Goal: Task Accomplishment & Management: Use online tool/utility

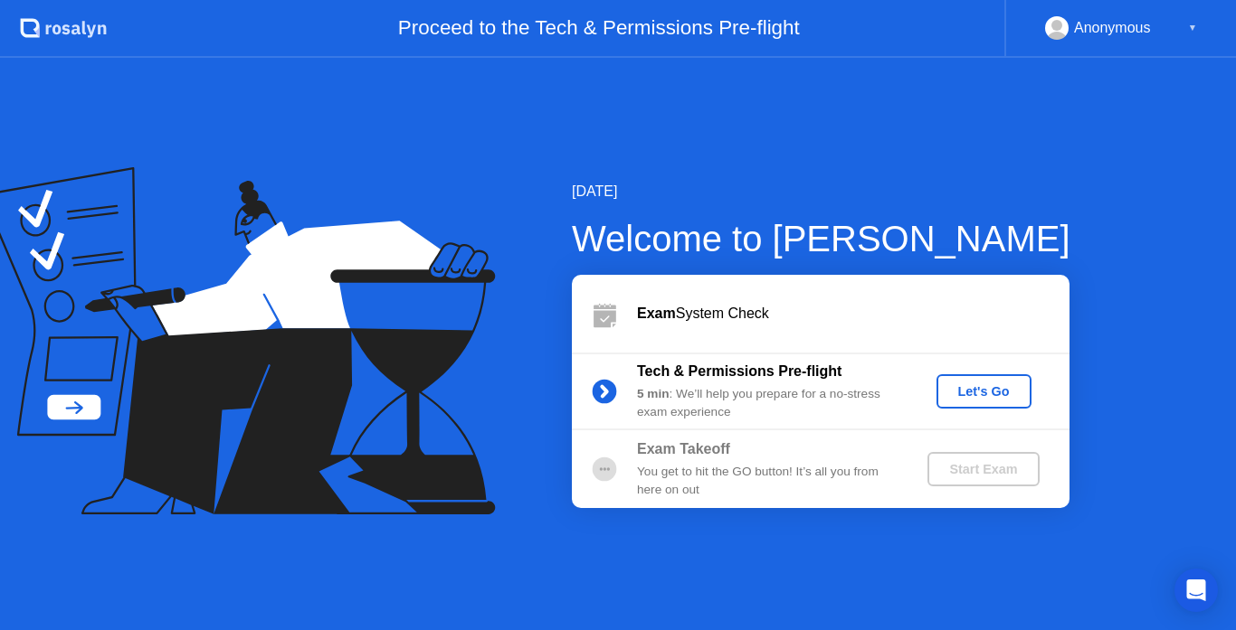
click at [974, 393] on div "Let's Go" at bounding box center [983, 391] width 81 height 14
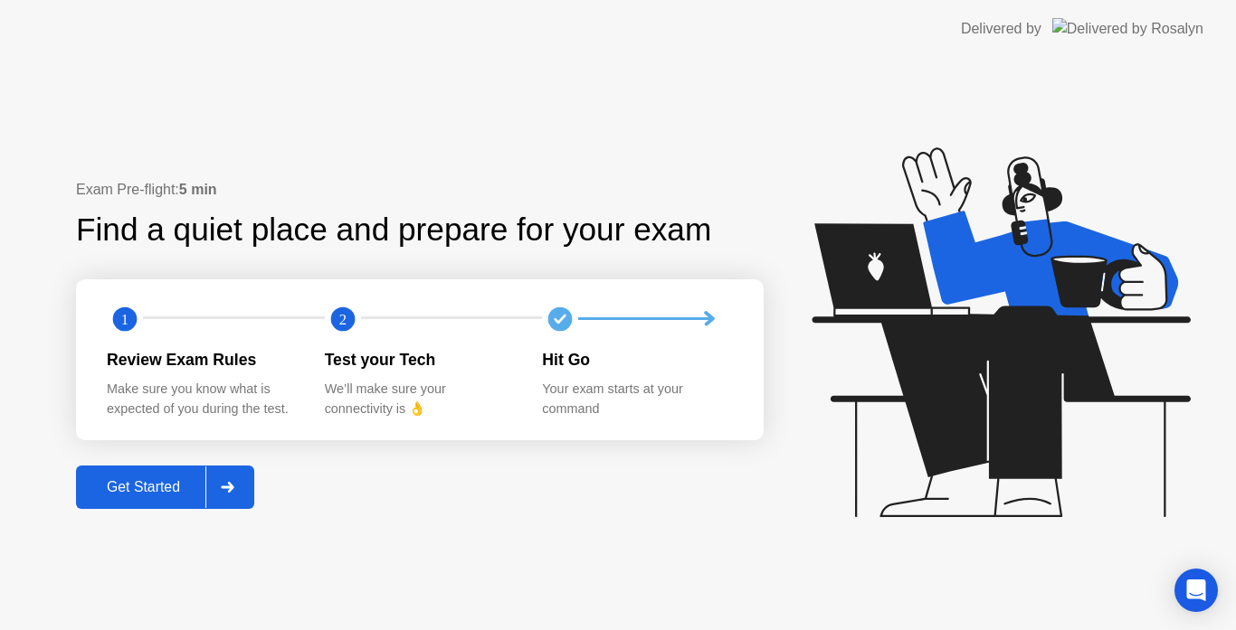
click at [139, 507] on button "Get Started" at bounding box center [165, 487] width 178 height 43
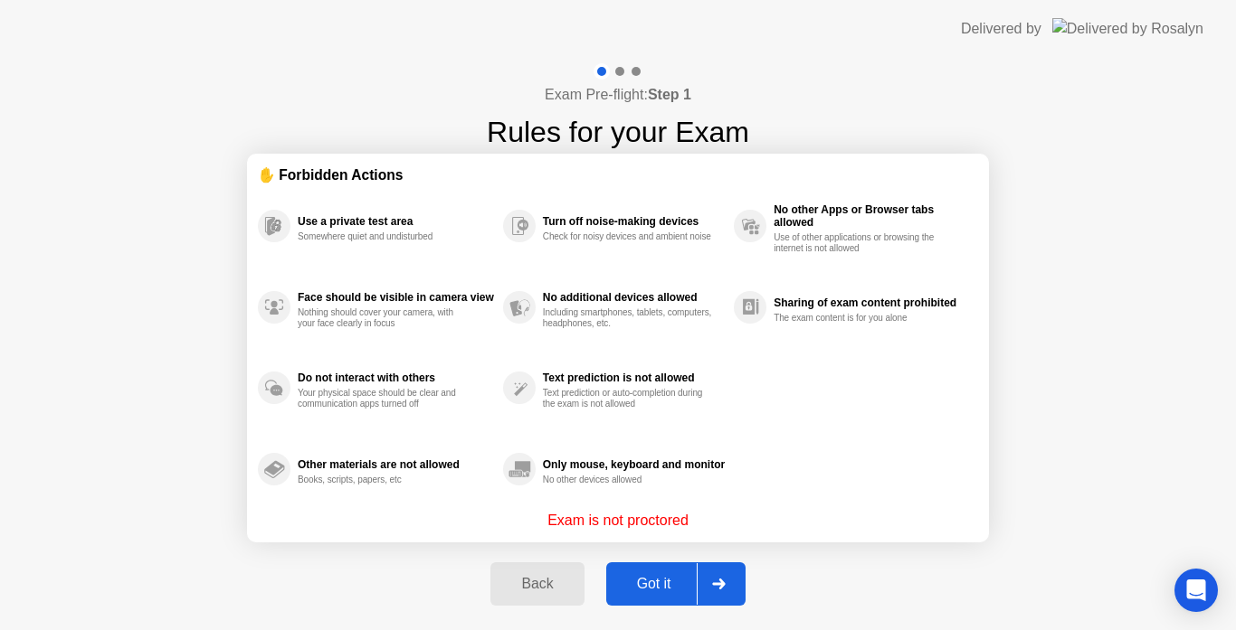
click at [661, 580] on div "Got it" at bounding box center [653, 584] width 85 height 16
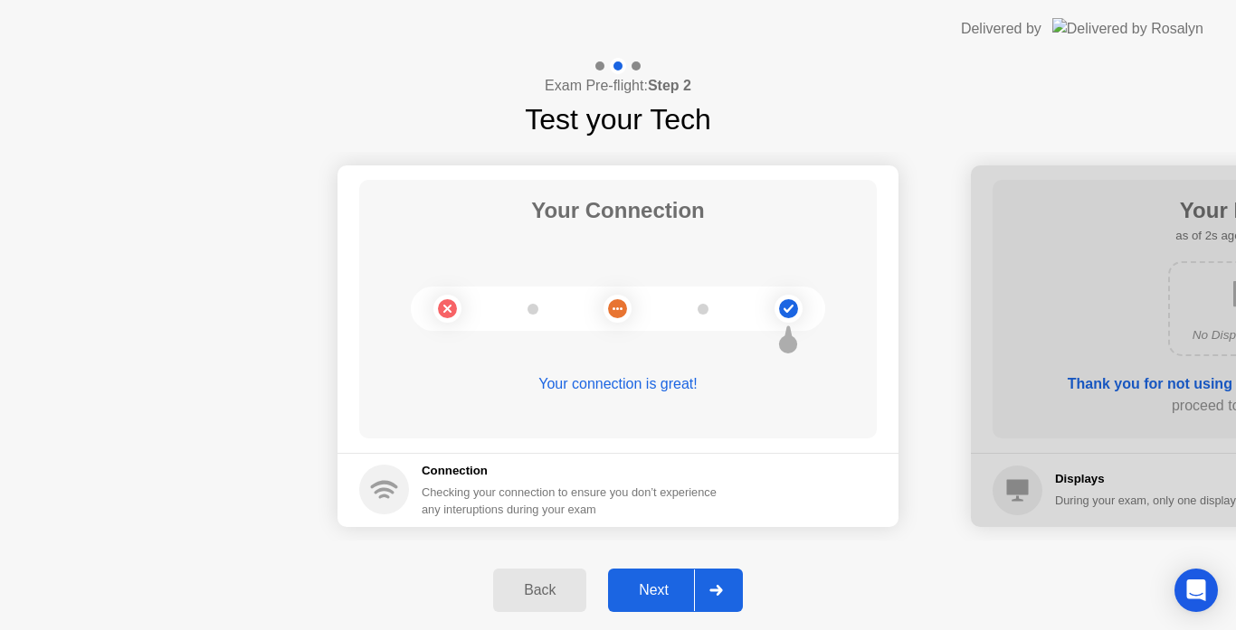
click at [784, 309] on icon at bounding box center [788, 309] width 10 height 8
click at [668, 598] on div "Next" at bounding box center [653, 591] width 81 height 16
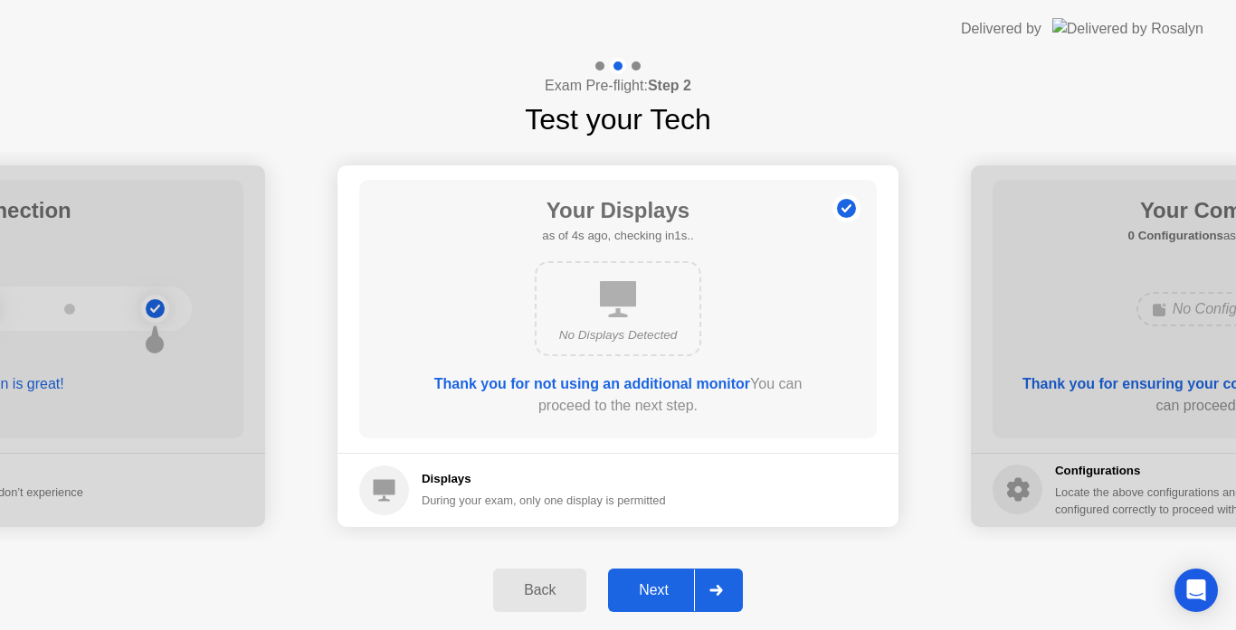
click at [668, 587] on div "Next" at bounding box center [653, 591] width 81 height 16
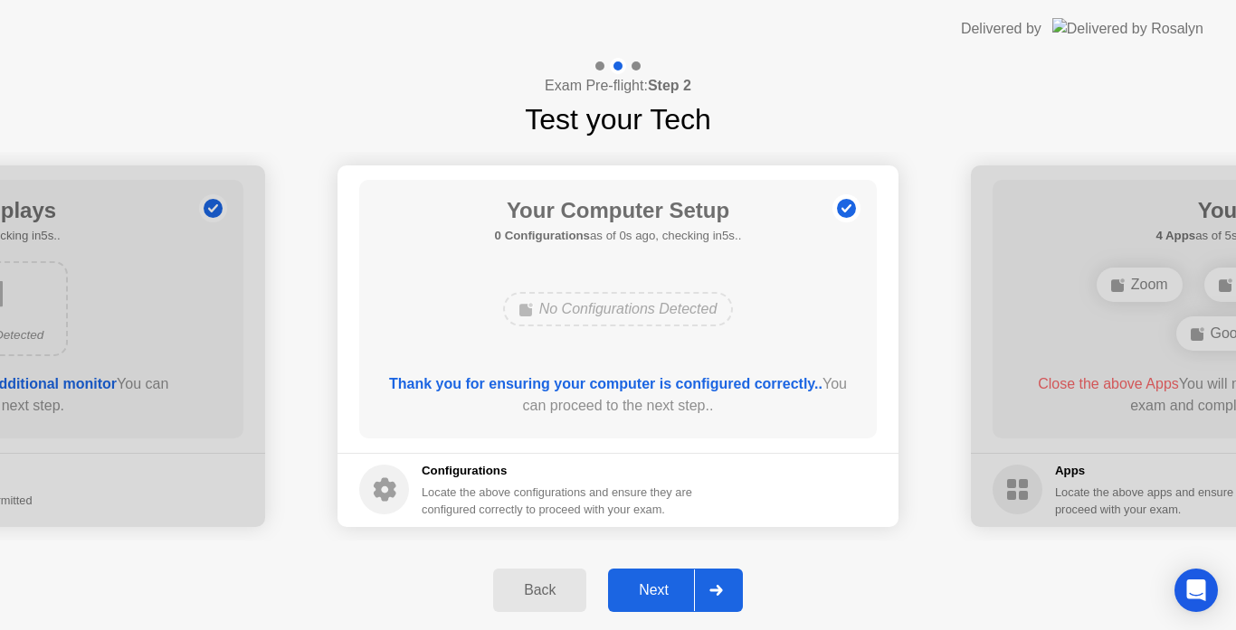
click at [668, 587] on div "Next" at bounding box center [653, 591] width 81 height 16
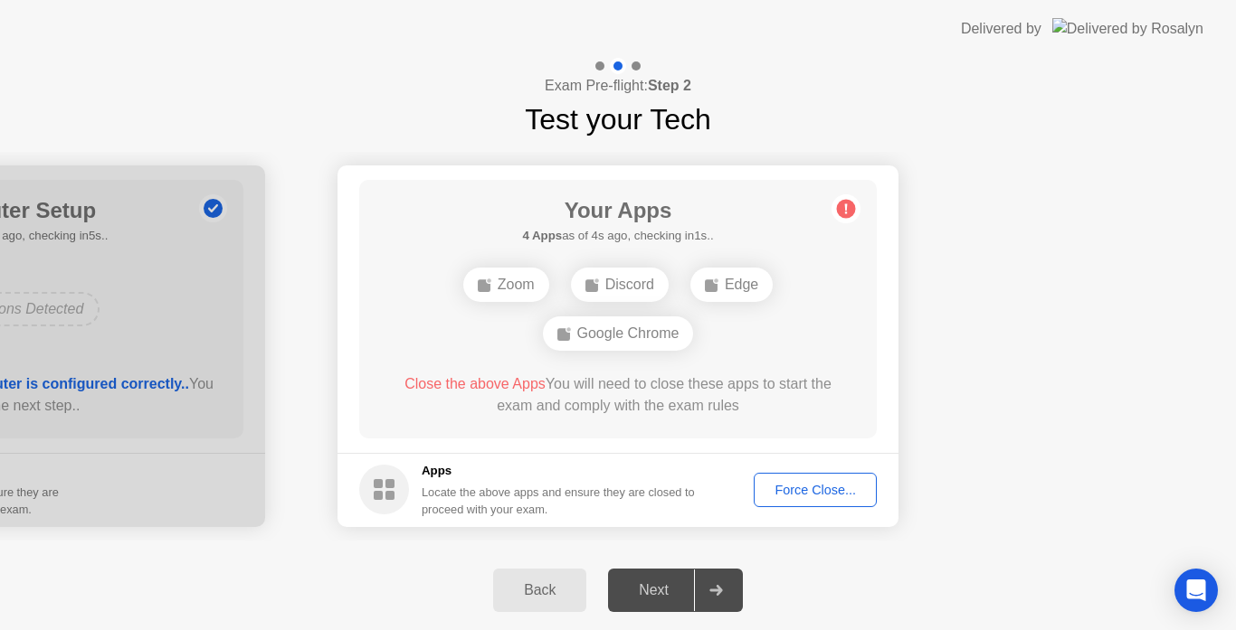
click at [774, 490] on div "Force Close..." at bounding box center [815, 490] width 110 height 14
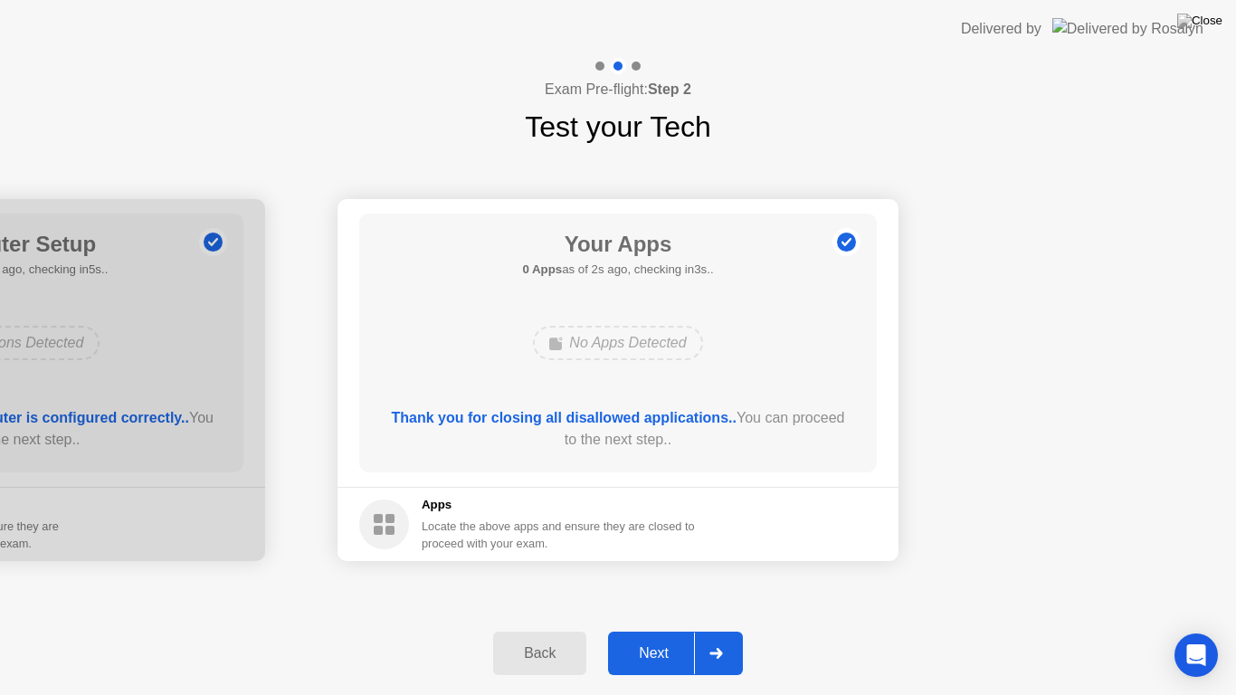
click at [678, 630] on div "Next" at bounding box center [653, 653] width 81 height 16
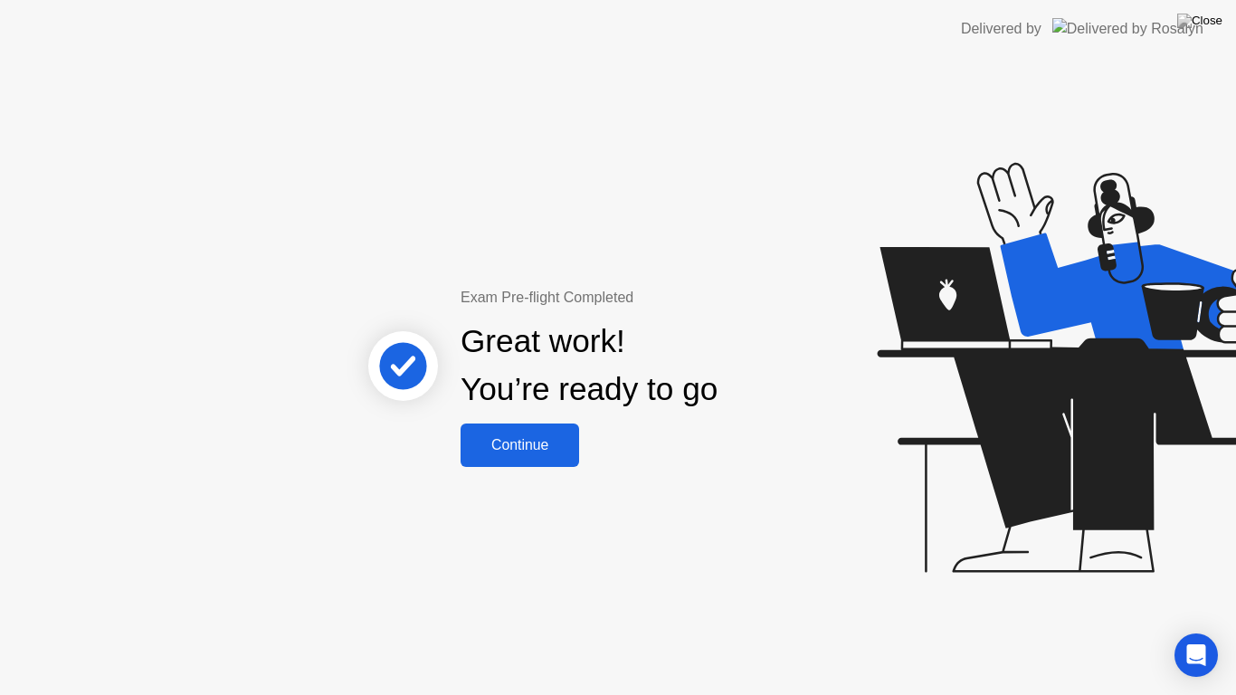
click at [560, 448] on div "Continue" at bounding box center [520, 445] width 108 height 16
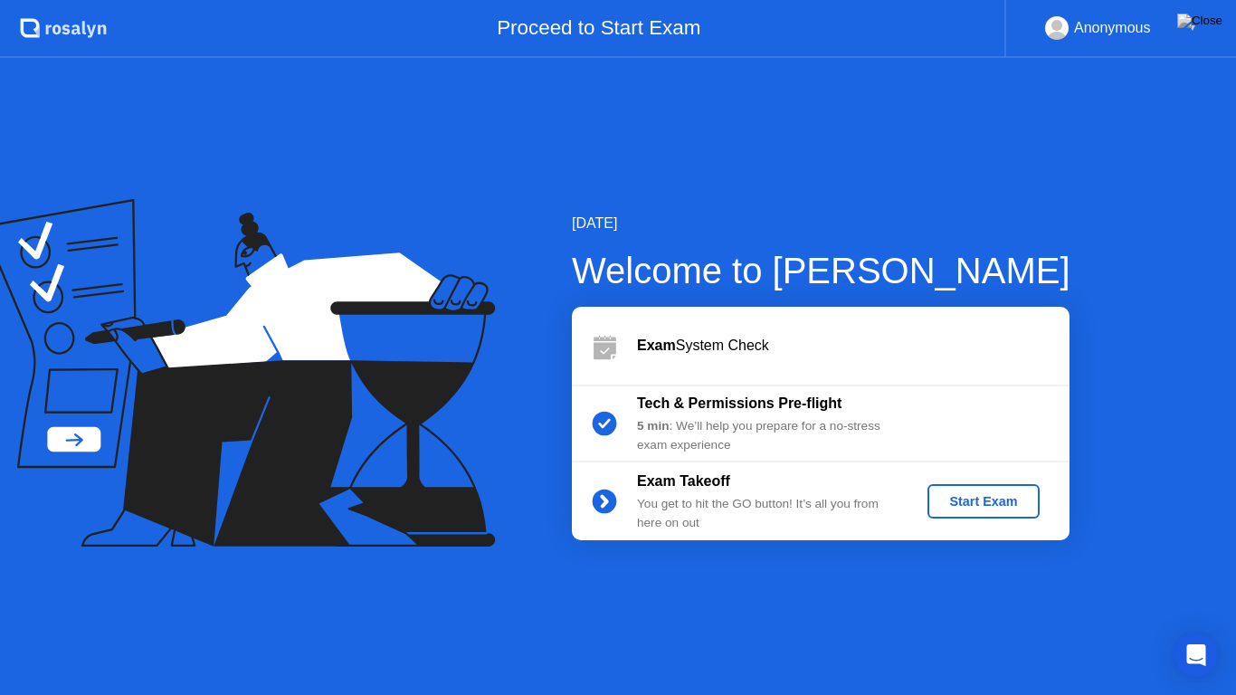
click at [974, 503] on div "Start Exam" at bounding box center [982, 501] width 97 height 14
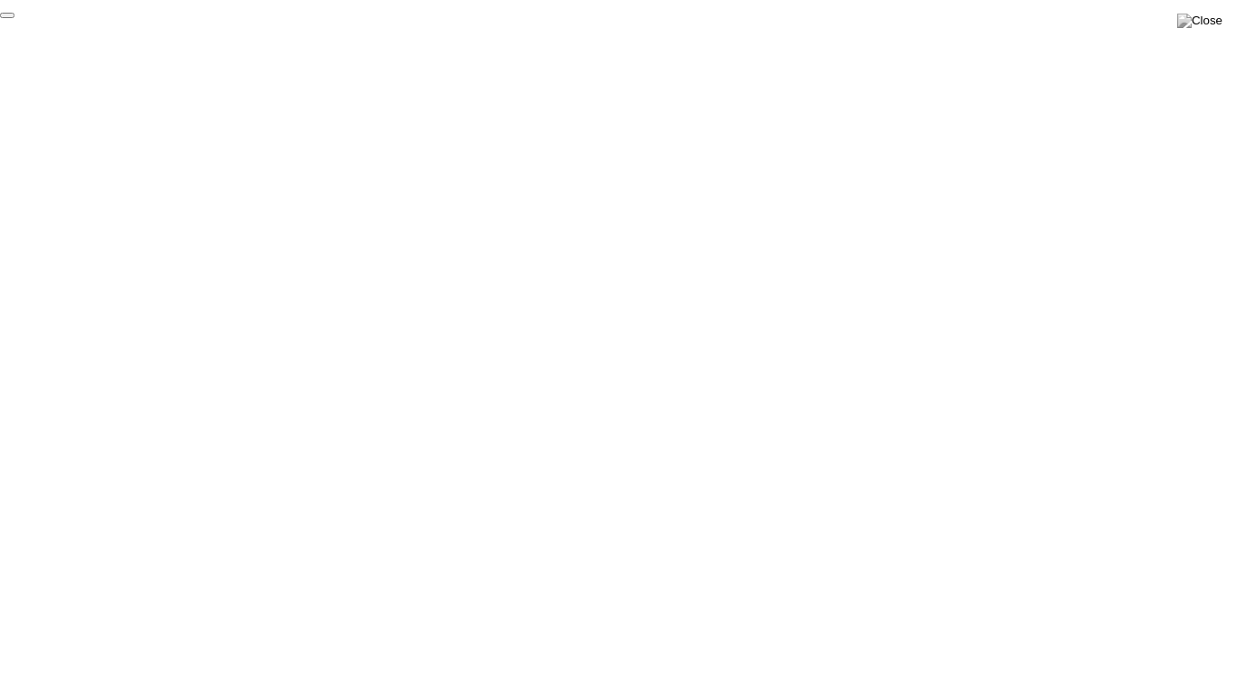
click div "End Proctoring Session"
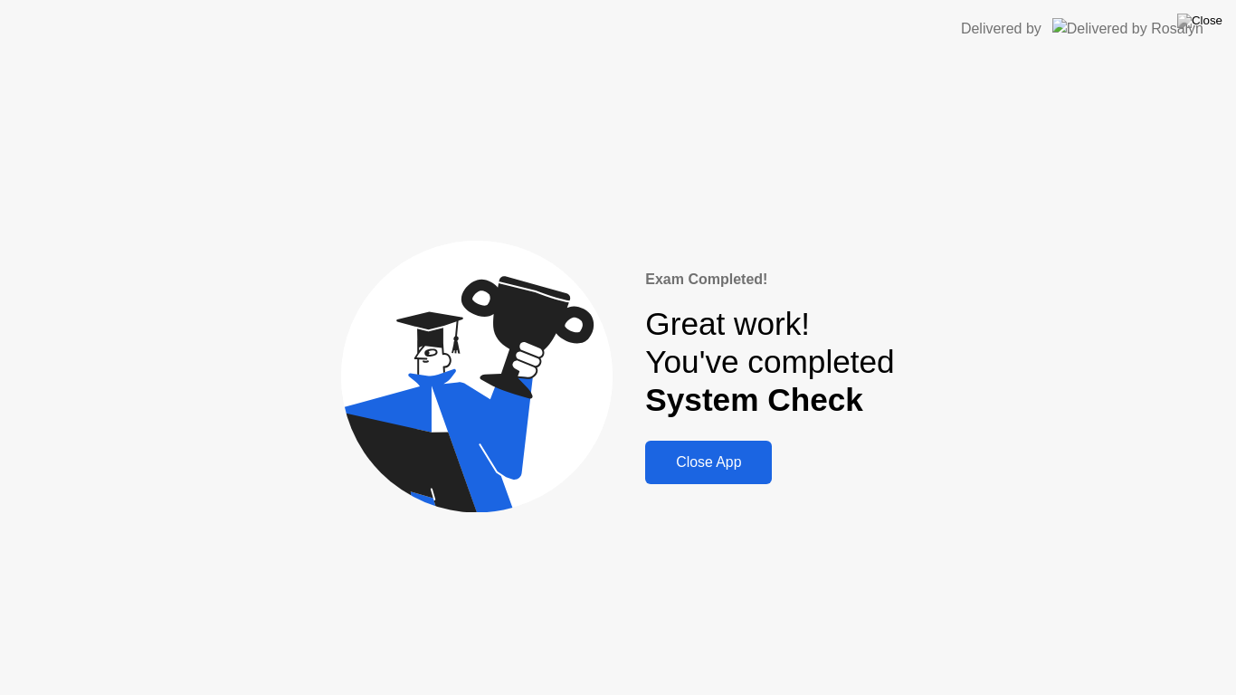
click at [733, 468] on div "Close App" at bounding box center [708, 462] width 116 height 16
